Goal: Task Accomplishment & Management: Use online tool/utility

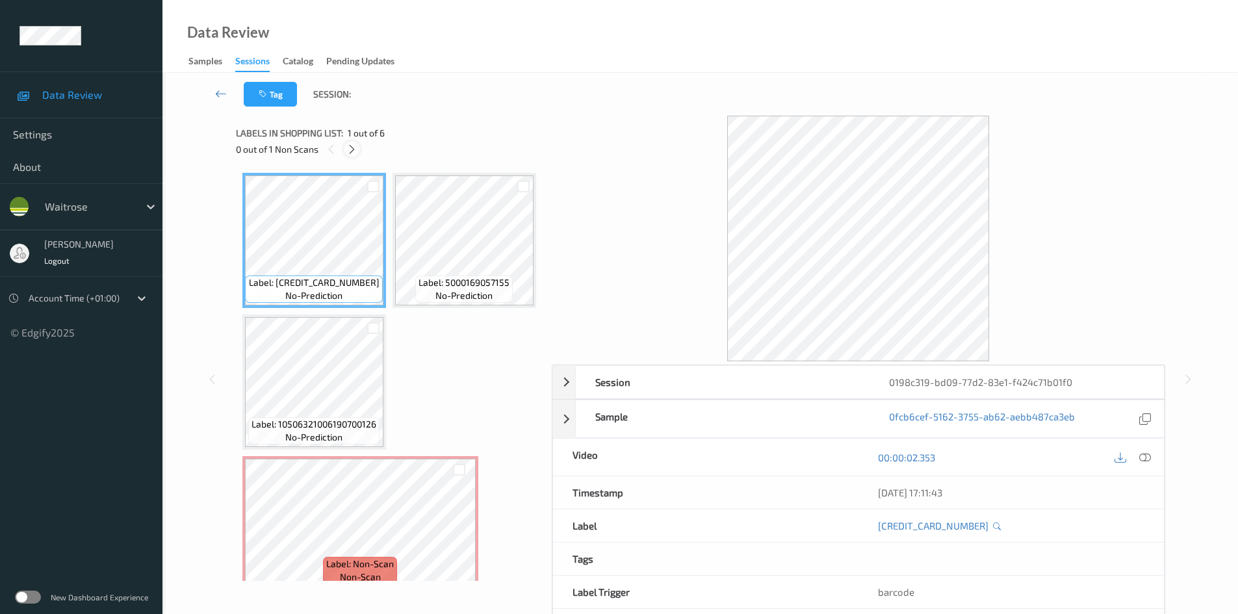
click at [354, 153] on icon at bounding box center [351, 150] width 11 height 12
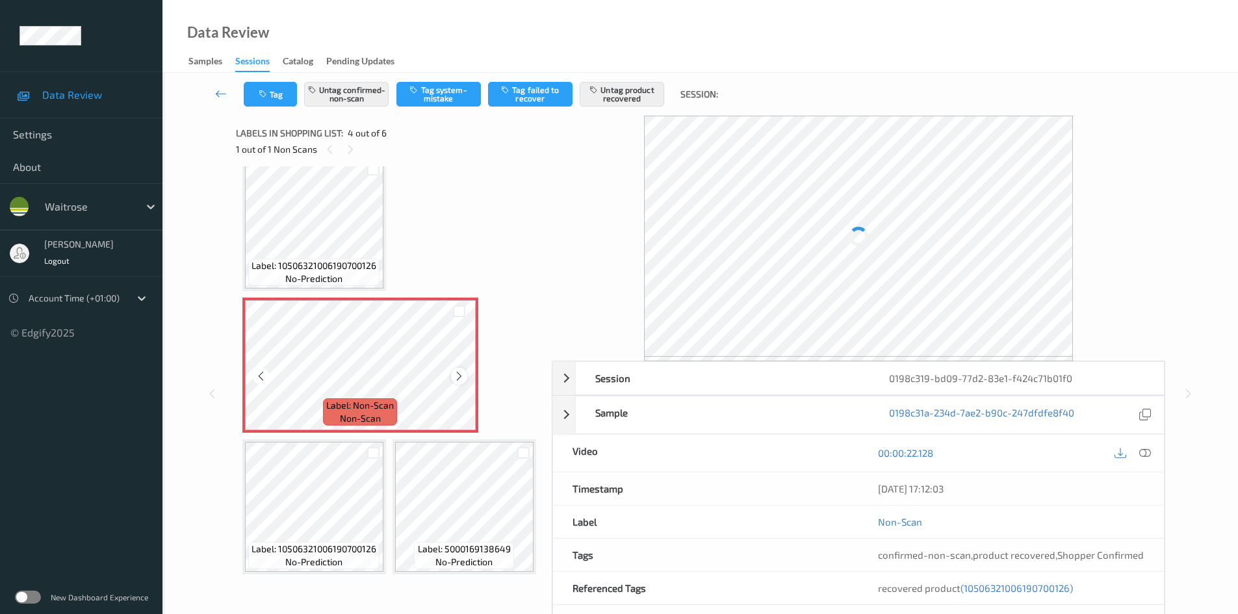
click at [457, 381] on icon at bounding box center [459, 376] width 11 height 12
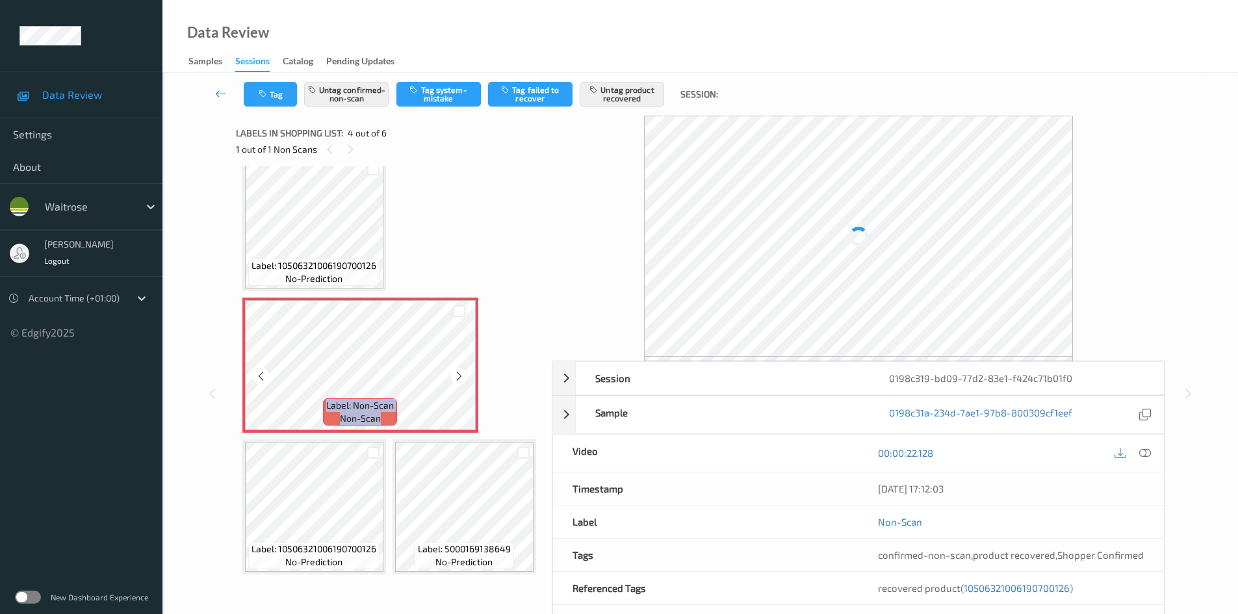
click at [457, 381] on icon at bounding box center [459, 376] width 11 height 12
click at [1144, 454] on icon at bounding box center [1145, 453] width 12 height 12
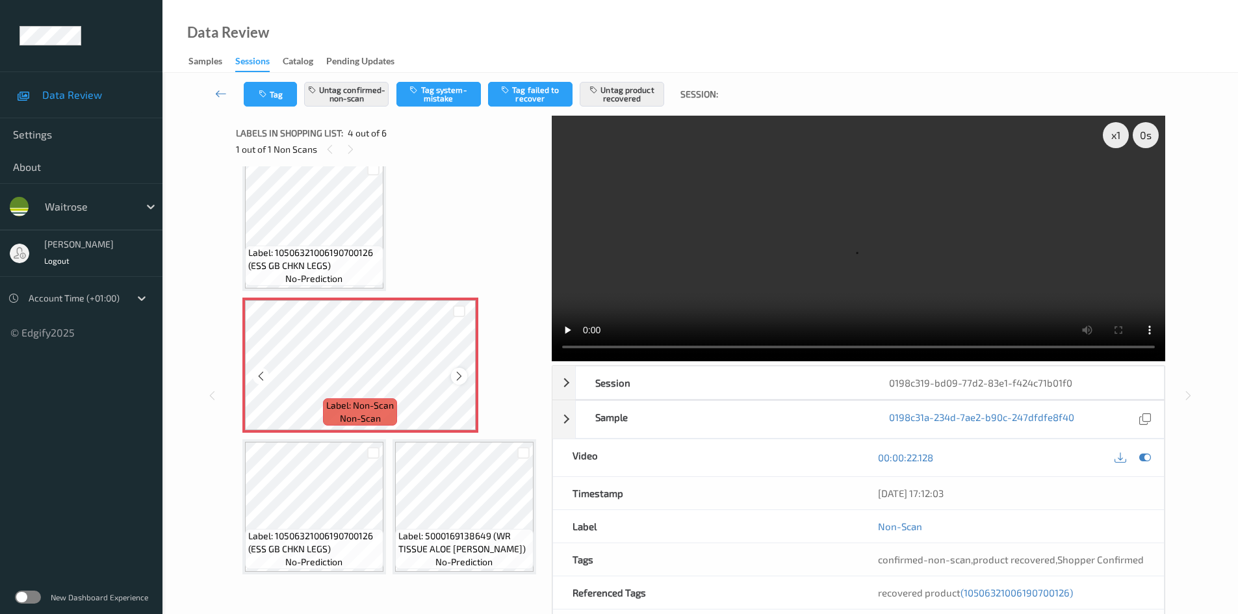
click at [461, 382] on icon at bounding box center [459, 376] width 11 height 12
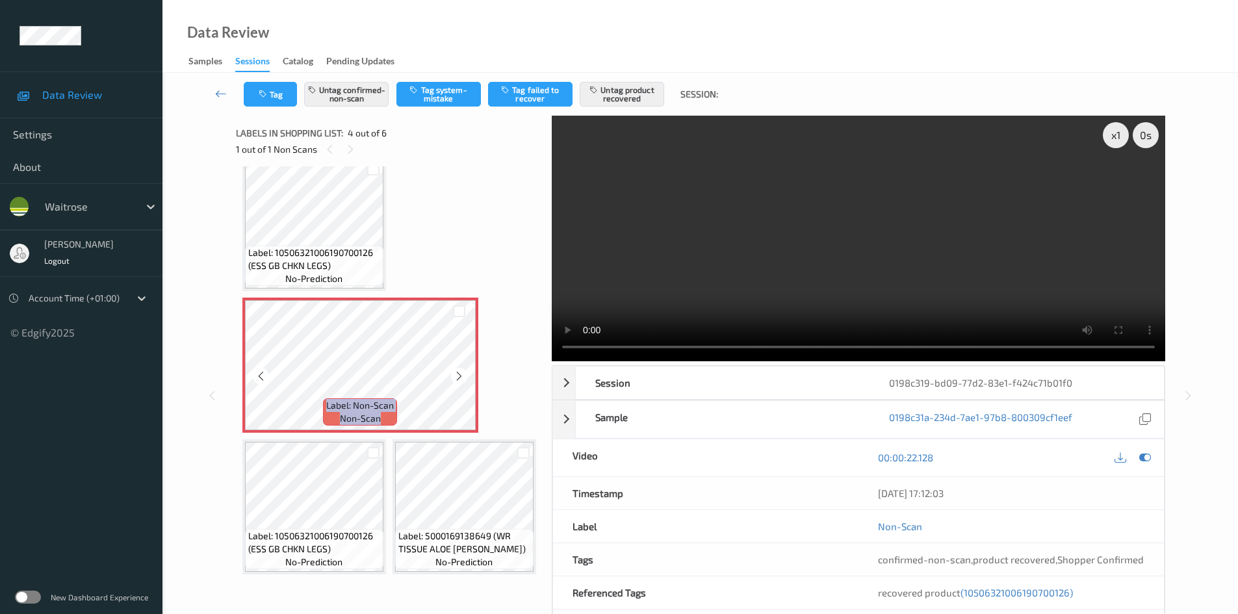
click at [461, 382] on icon at bounding box center [459, 376] width 11 height 12
click at [462, 382] on icon at bounding box center [459, 376] width 11 height 12
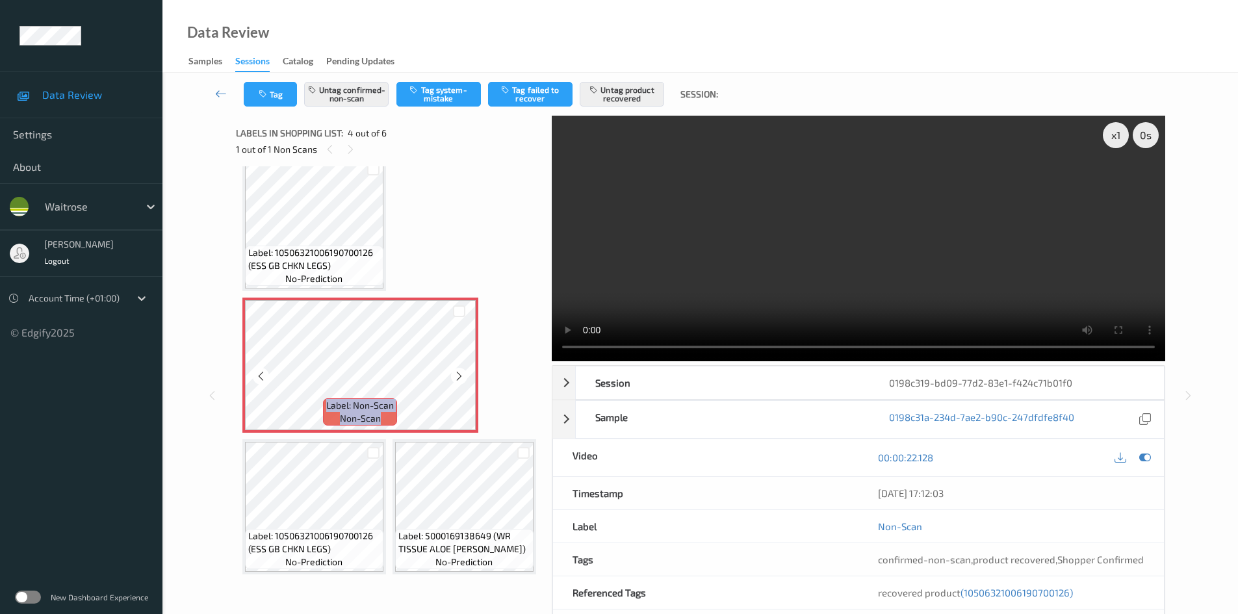
click at [462, 382] on icon at bounding box center [459, 376] width 11 height 12
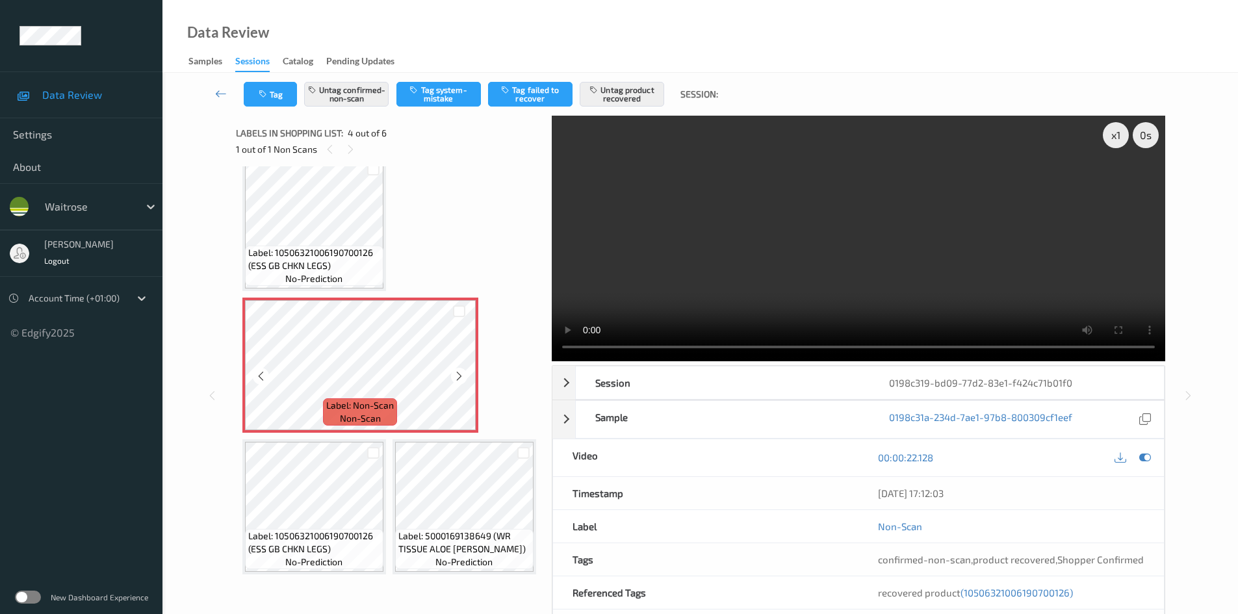
click at [462, 382] on icon at bounding box center [459, 376] width 11 height 12
click at [465, 381] on div at bounding box center [459, 376] width 16 height 16
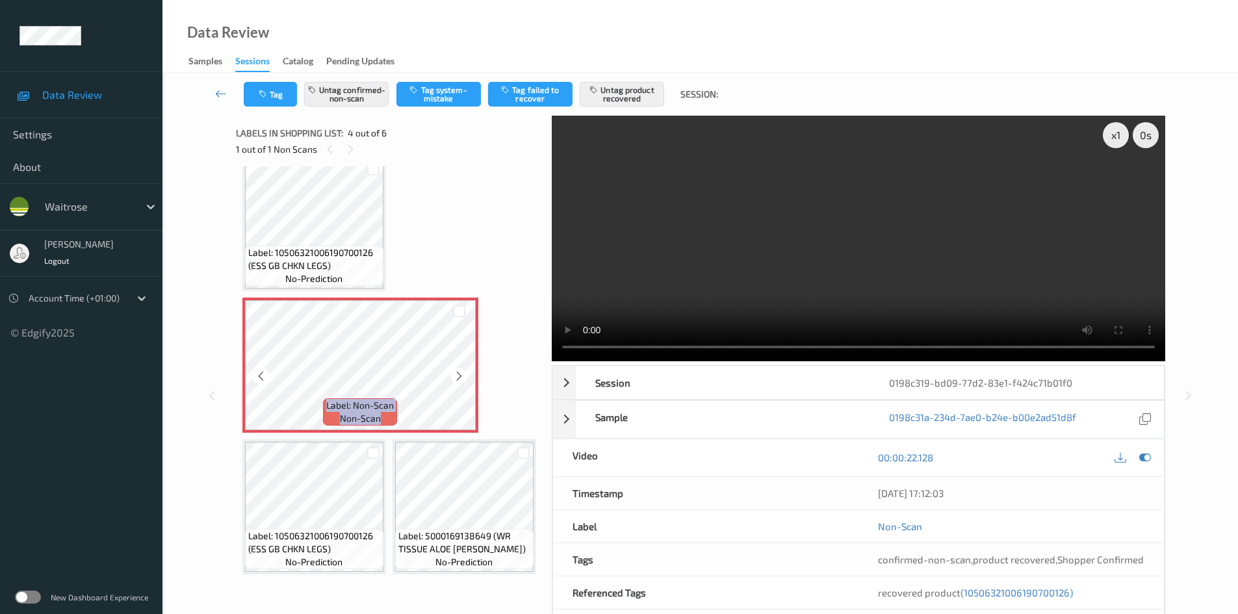
click at [465, 381] on div at bounding box center [459, 376] width 16 height 16
click at [454, 382] on icon at bounding box center [459, 376] width 11 height 12
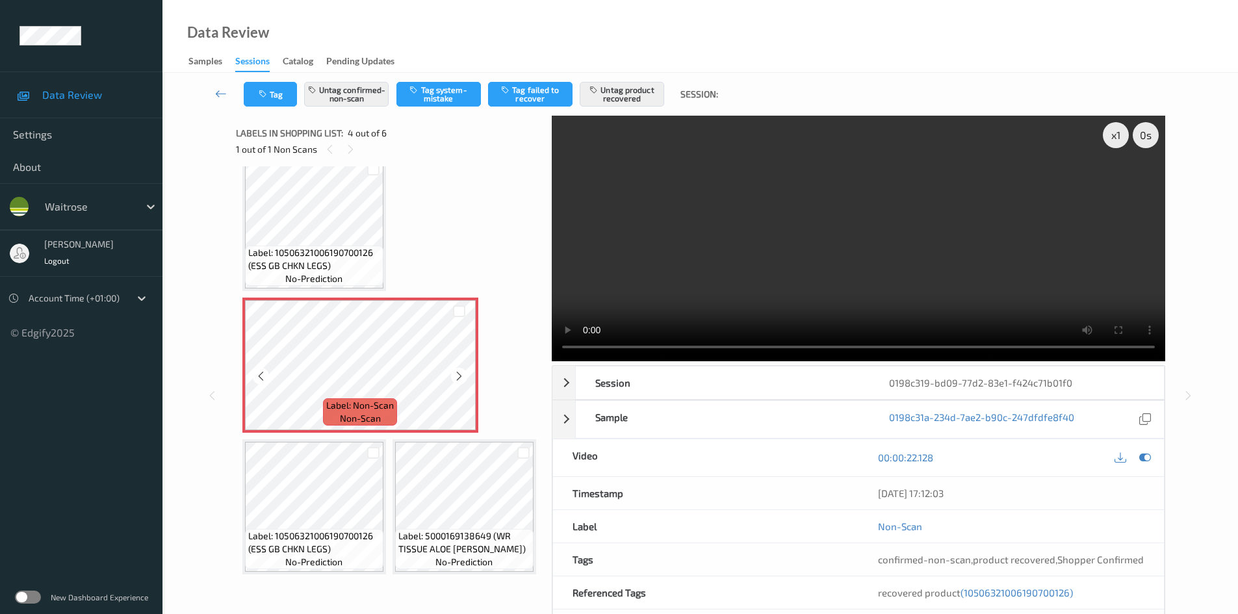
click at [454, 382] on icon at bounding box center [459, 376] width 11 height 12
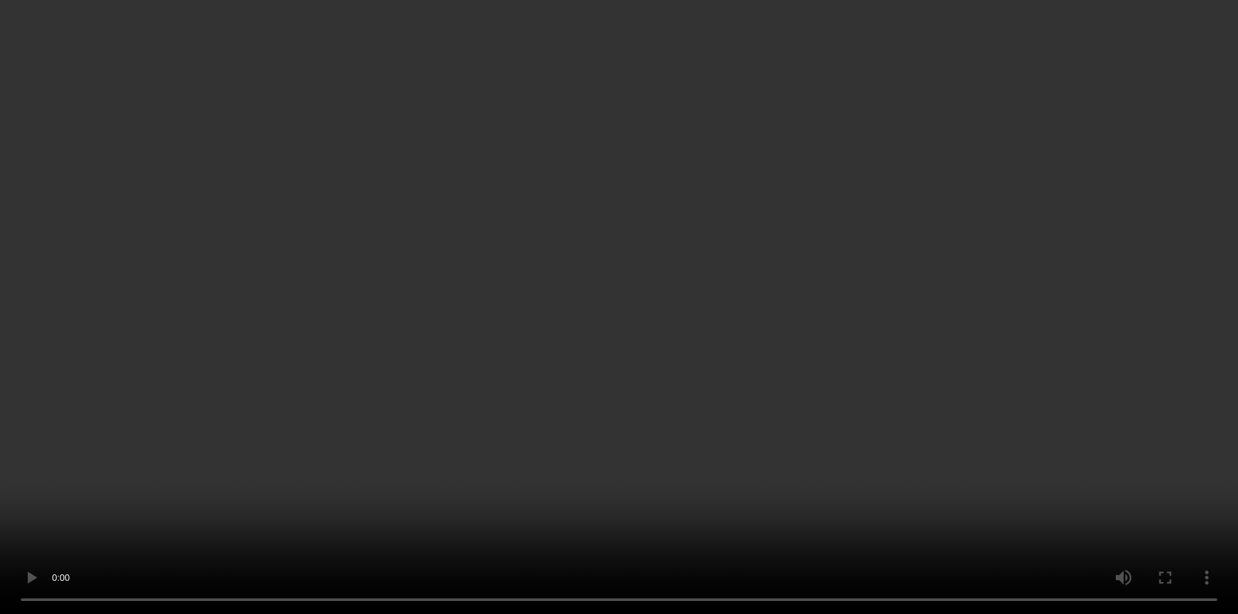
scroll to position [420, 0]
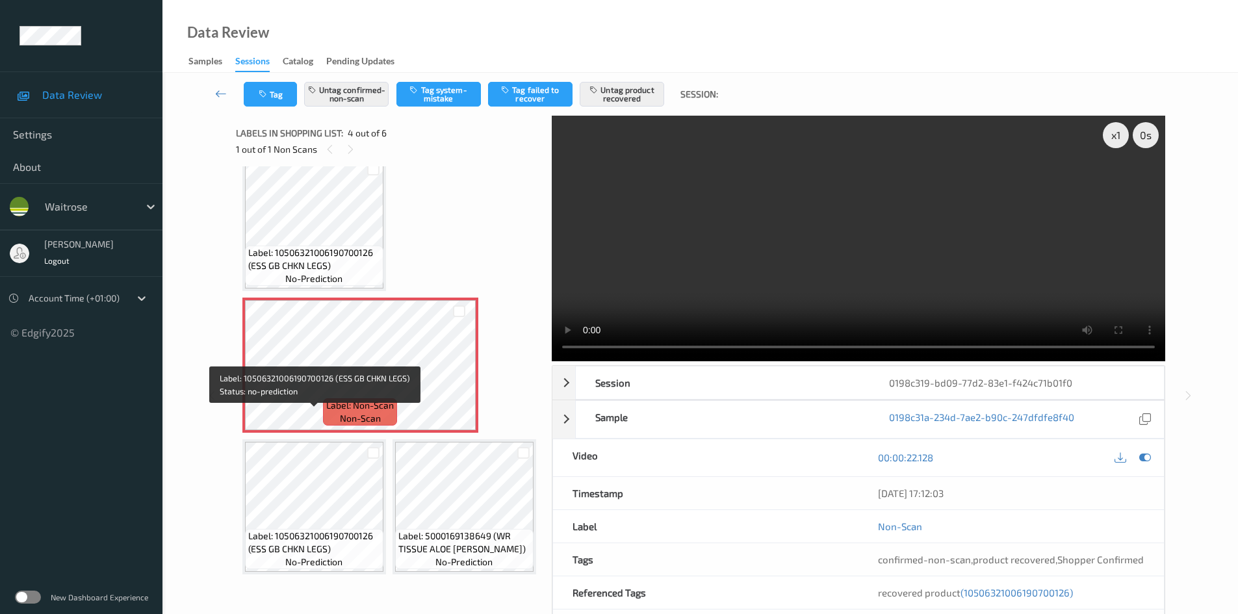
click at [296, 530] on span "Label: 10506321006190700126 (ESS GB CHKN LEGS)" at bounding box center [314, 543] width 132 height 26
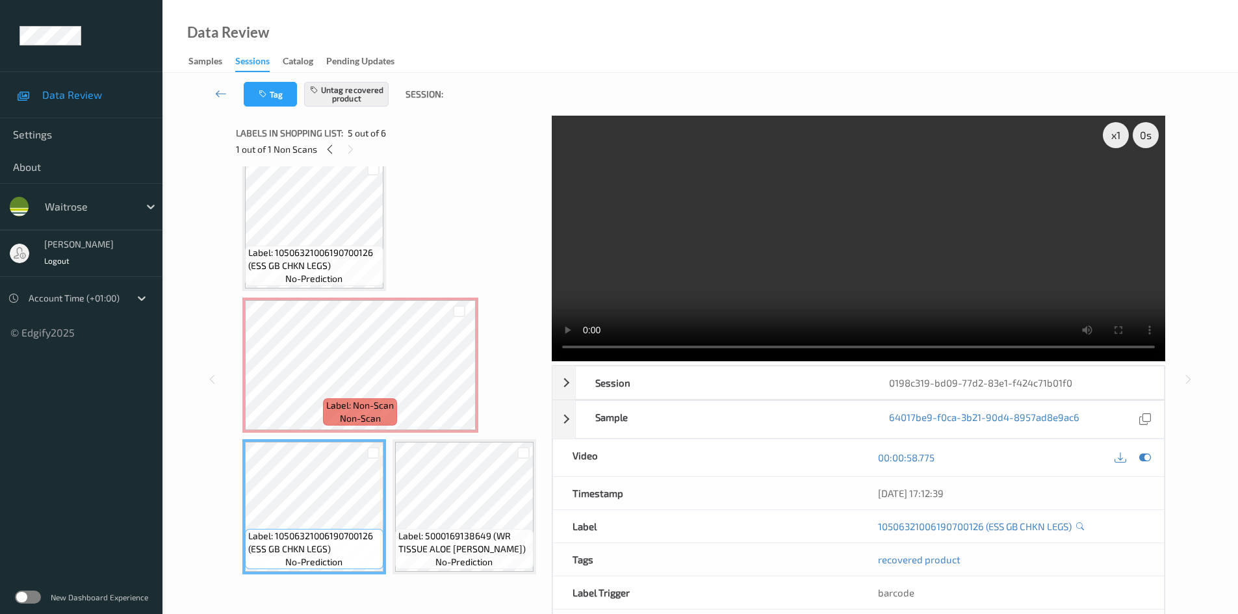
scroll to position [290, 0]
